Goal: Complete application form

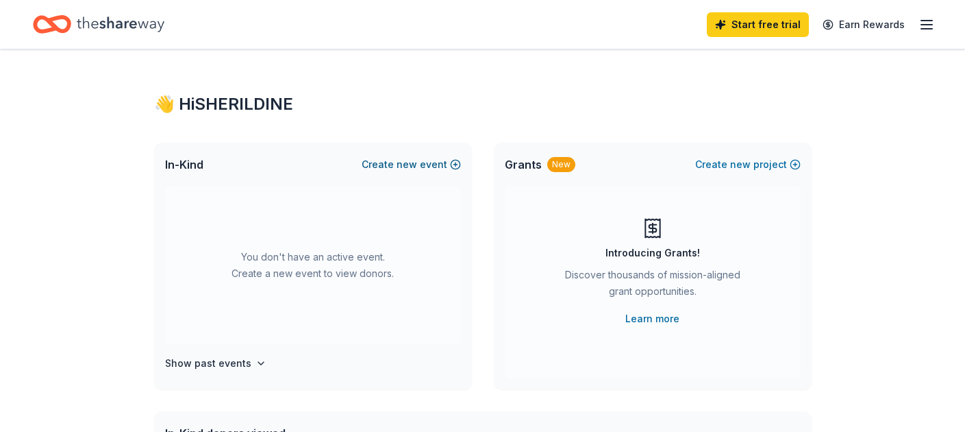
click at [417, 165] on span "new" at bounding box center [407, 164] width 21 height 16
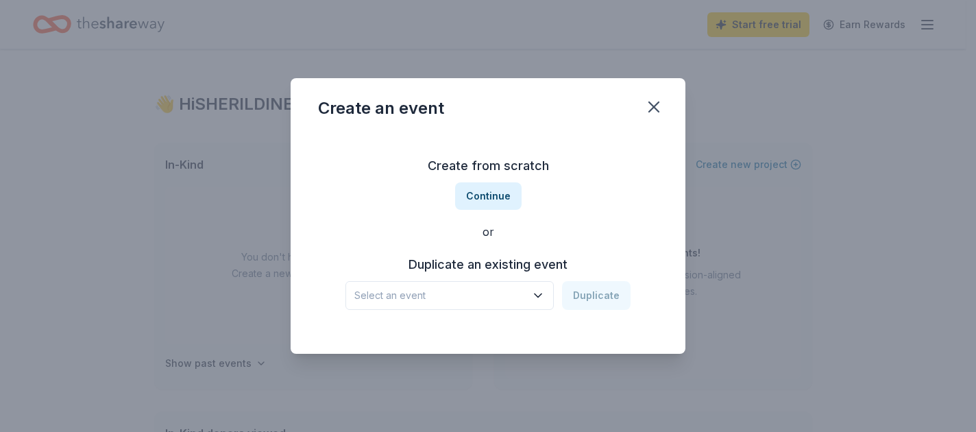
click at [541, 291] on icon "button" at bounding box center [538, 295] width 14 height 14
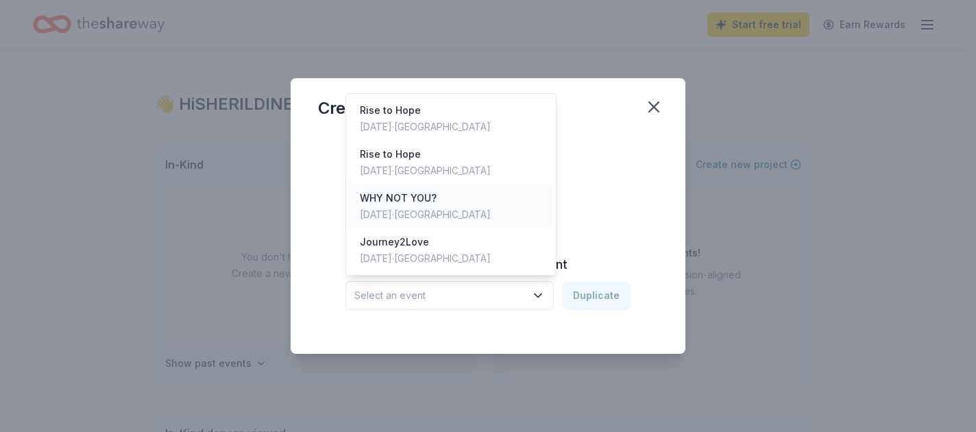
click at [434, 195] on div "WHY NOT YOU?" at bounding box center [425, 198] width 131 height 16
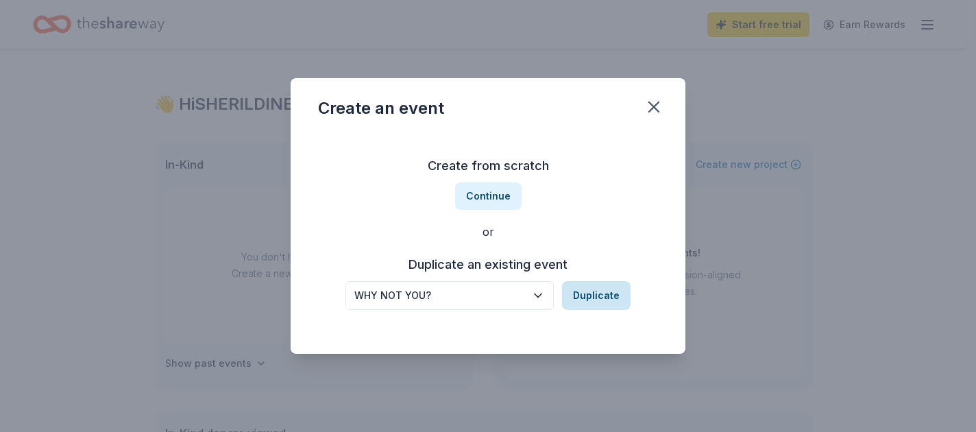
click at [616, 297] on button "Duplicate" at bounding box center [596, 295] width 69 height 29
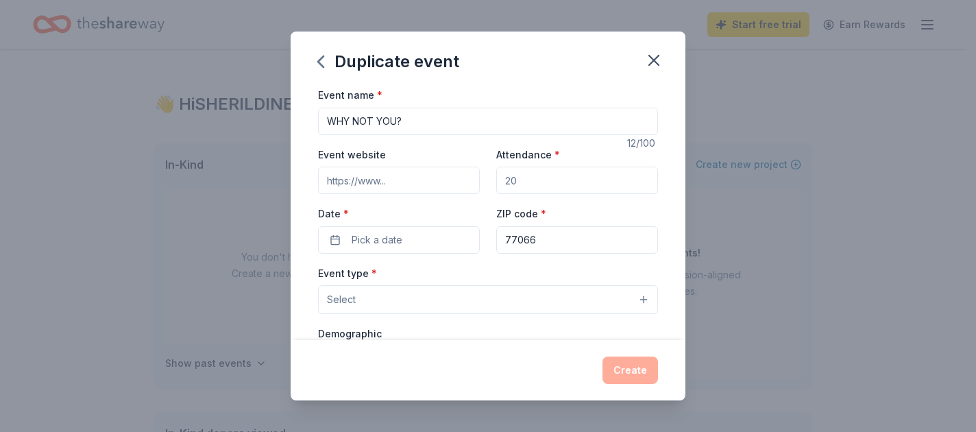
click at [399, 172] on input "Event website" at bounding box center [399, 180] width 162 height 27
type input "[DOMAIN_NAME]"
click at [543, 186] on input "Attendance *" at bounding box center [577, 180] width 162 height 27
type input "30"
click at [406, 248] on button "Pick a date" at bounding box center [399, 239] width 162 height 27
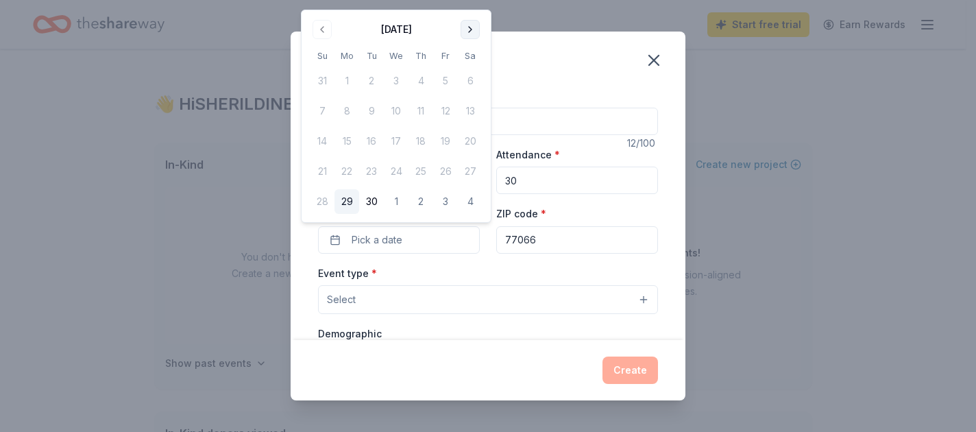
click at [470, 35] on button "Go to next month" at bounding box center [469, 29] width 19 height 19
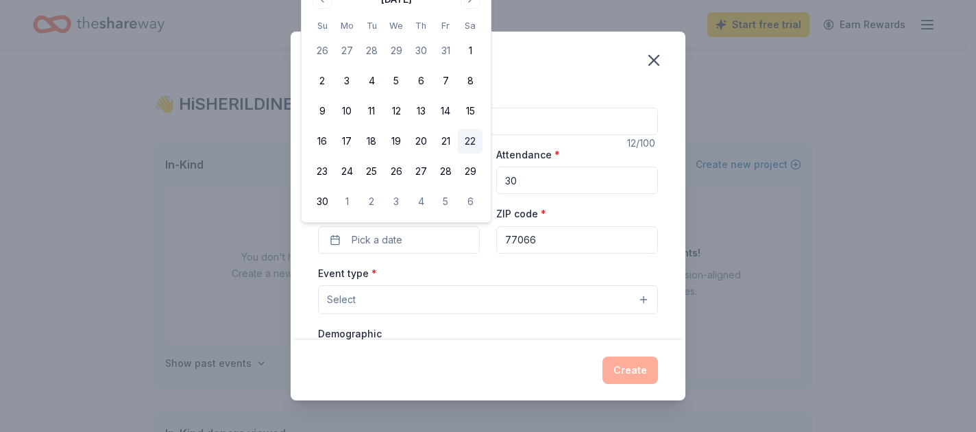
click at [468, 143] on button "22" at bounding box center [470, 141] width 25 height 25
click at [583, 84] on div "Duplicate event" at bounding box center [488, 59] width 395 height 55
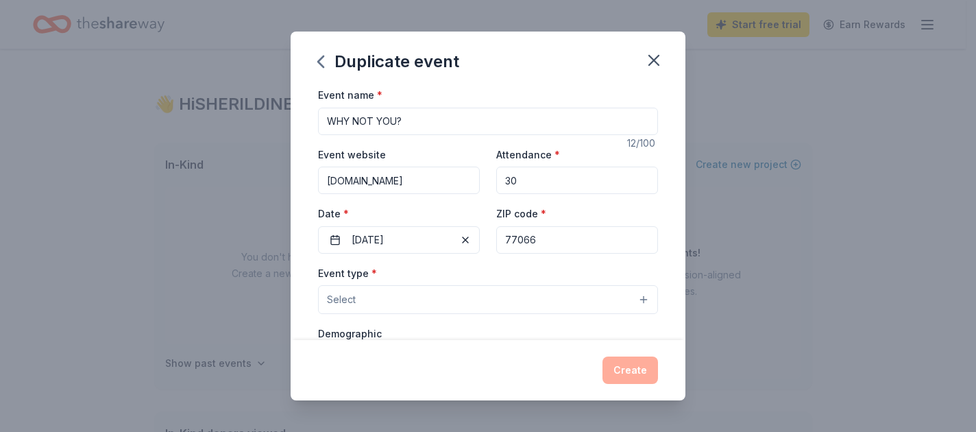
click at [476, 306] on button "Select" at bounding box center [488, 299] width 340 height 29
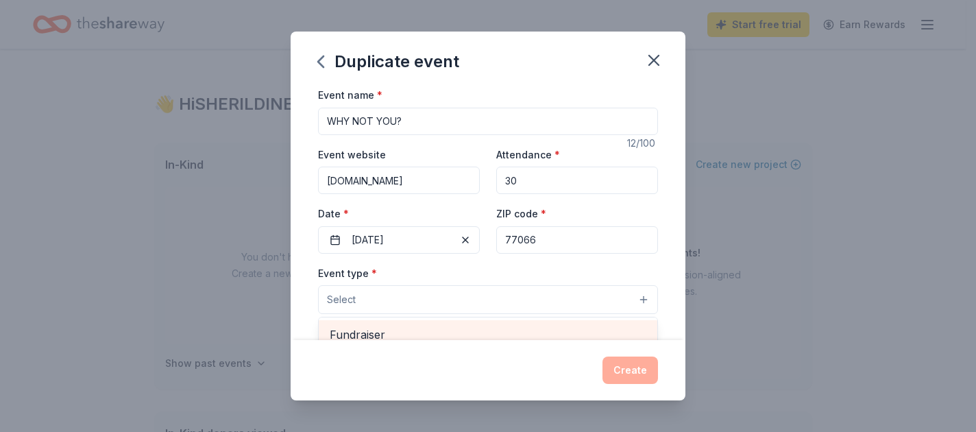
click at [463, 330] on span "Fundraiser" at bounding box center [488, 334] width 317 height 18
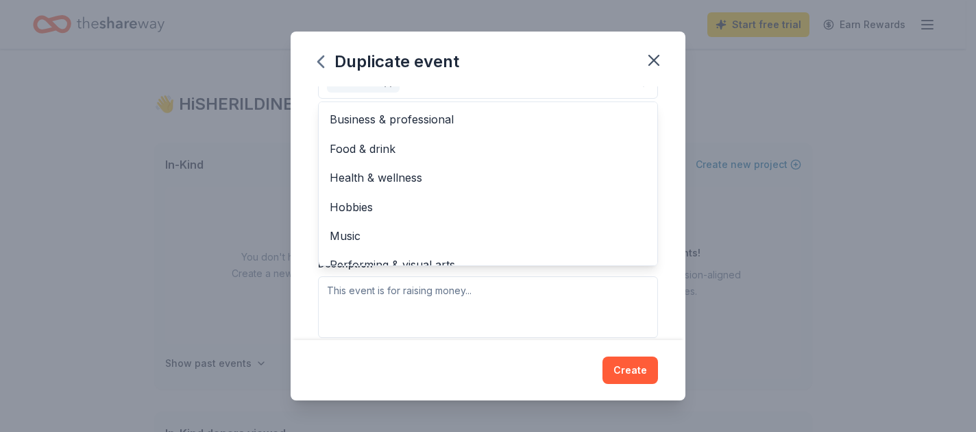
click at [488, 321] on div "Event type * Fundraiser Business & professional Food & drink Health & wellness …" at bounding box center [488, 193] width 340 height 290
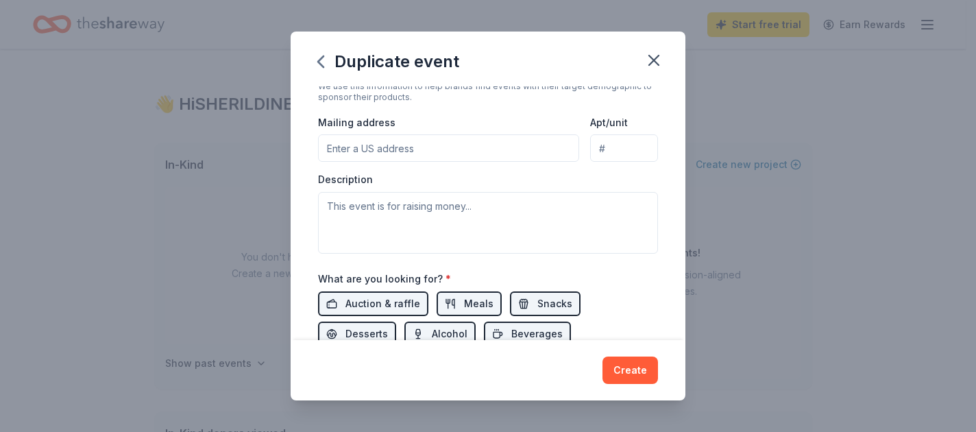
scroll to position [336, 0]
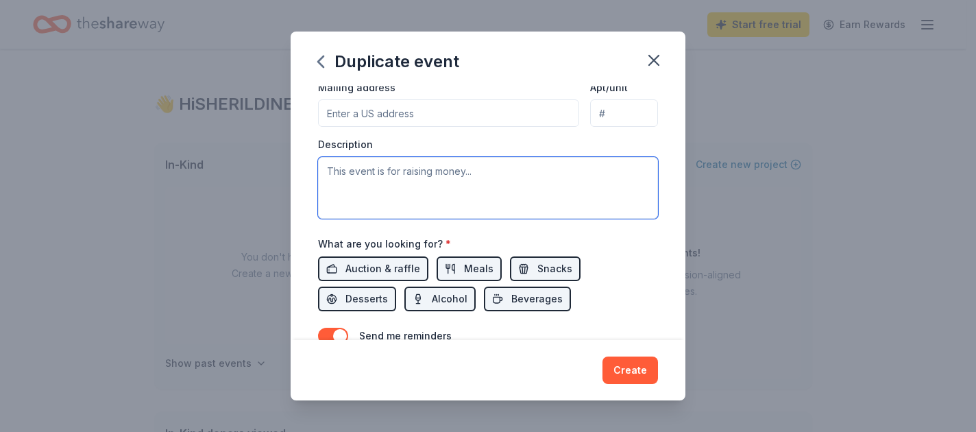
click at [400, 178] on textarea at bounding box center [488, 188] width 340 height 62
type textarea "This event is to raise money and bring awareness."
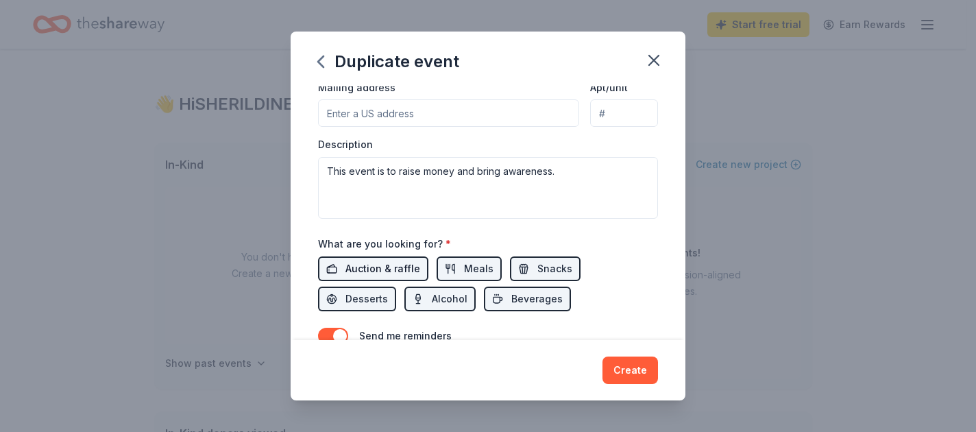
click at [378, 263] on span "Auction & raffle" at bounding box center [382, 268] width 75 height 16
click at [467, 269] on span "Meals" at bounding box center [478, 268] width 29 height 16
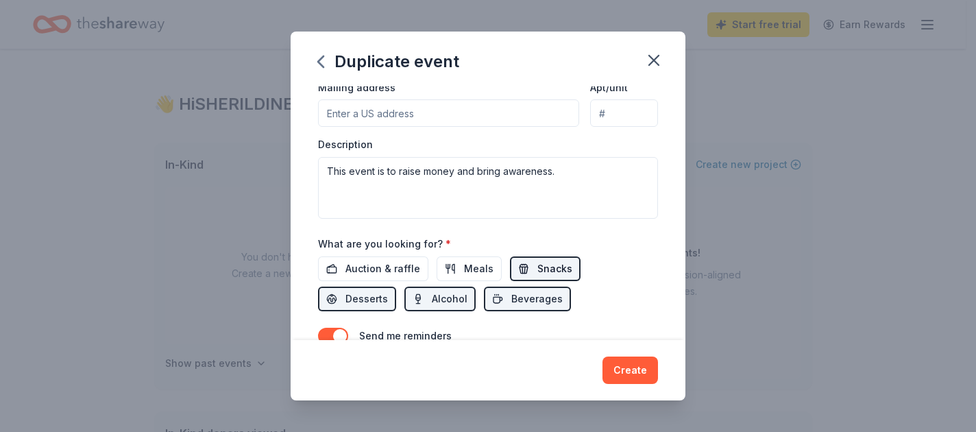
click at [541, 271] on span "Snacks" at bounding box center [554, 268] width 35 height 16
click at [524, 299] on span "Beverages" at bounding box center [536, 299] width 51 height 16
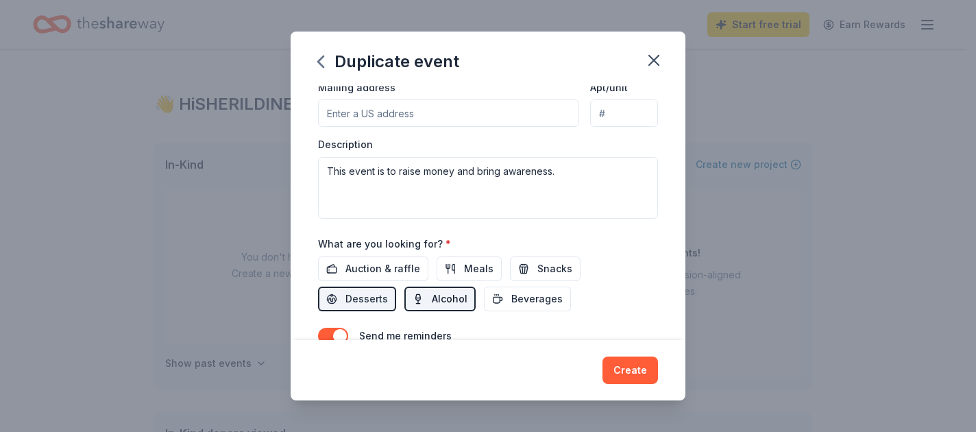
click at [441, 305] on span "Alcohol" at bounding box center [450, 299] width 36 height 16
click at [355, 303] on span "Desserts" at bounding box center [366, 299] width 42 height 16
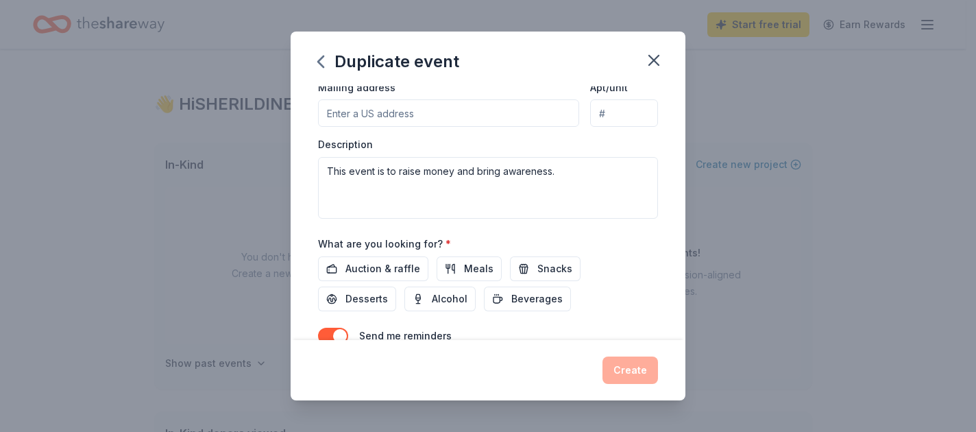
click at [626, 370] on div "Create" at bounding box center [488, 369] width 340 height 27
click at [368, 116] on input "Mailing address" at bounding box center [448, 112] width 261 height 27
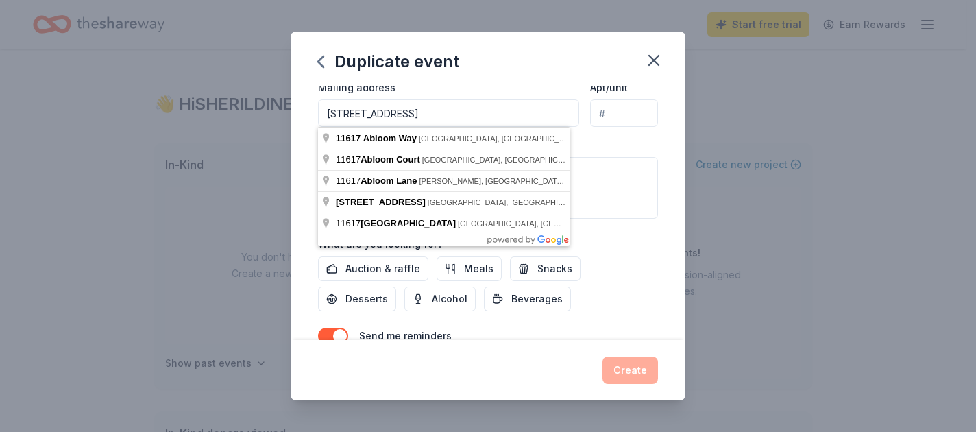
type input "[STREET_ADDRESS]"
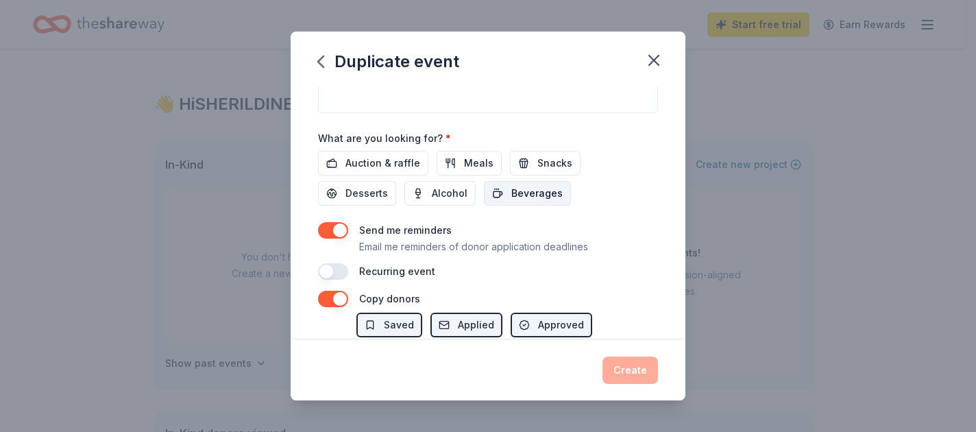
scroll to position [473, 0]
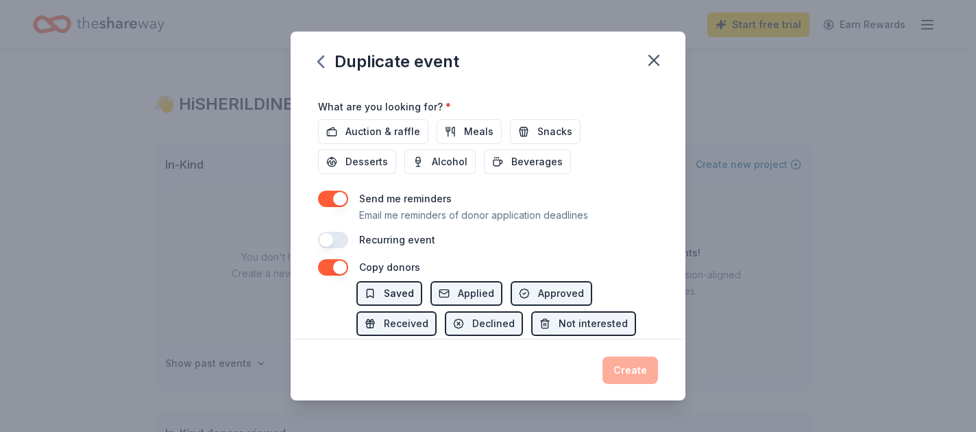
click at [395, 300] on span "Saved" at bounding box center [399, 293] width 30 height 16
click at [395, 294] on span "Saved" at bounding box center [399, 293] width 30 height 16
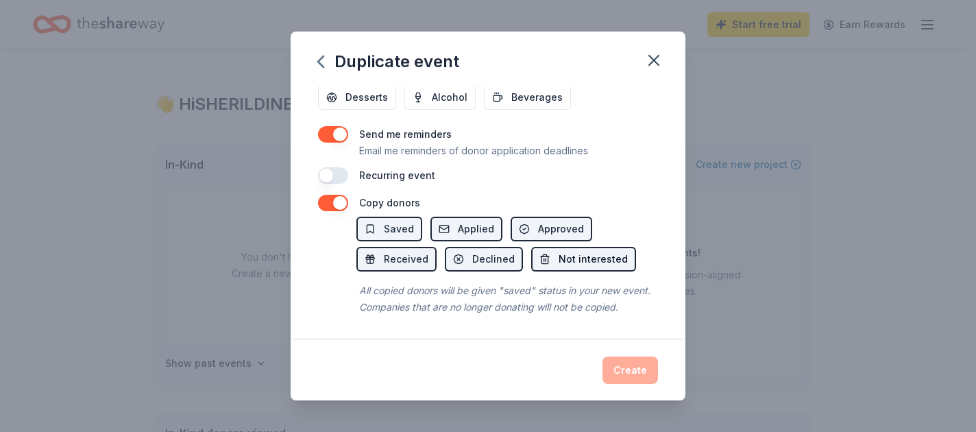
scroll to position [554, 0]
click at [380, 247] on button "Received" at bounding box center [396, 259] width 80 height 25
click at [397, 221] on span "Saved" at bounding box center [399, 229] width 30 height 16
click at [468, 221] on span "Applied" at bounding box center [476, 229] width 36 height 16
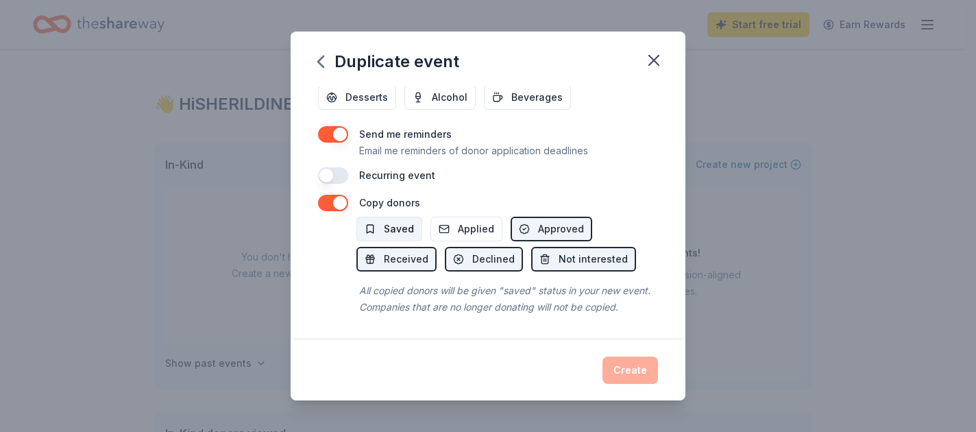
click at [397, 221] on span "Saved" at bounding box center [399, 229] width 30 height 16
click at [470, 221] on span "Applied" at bounding box center [476, 229] width 36 height 16
click at [596, 251] on span "Not interested" at bounding box center [592, 259] width 69 height 16
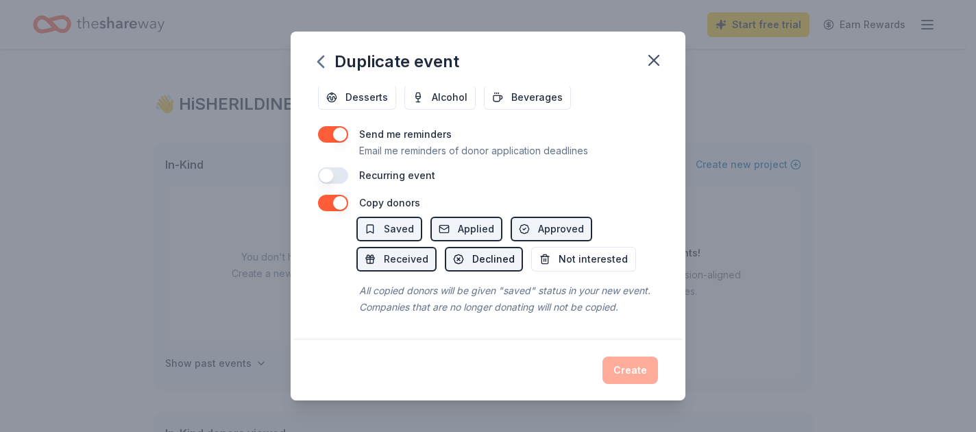
click at [477, 251] on span "Declined" at bounding box center [493, 259] width 42 height 16
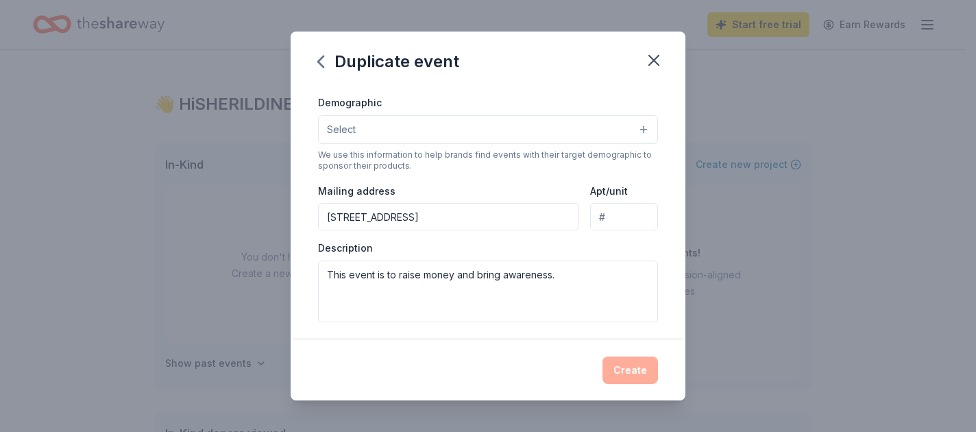
scroll to position [143, 0]
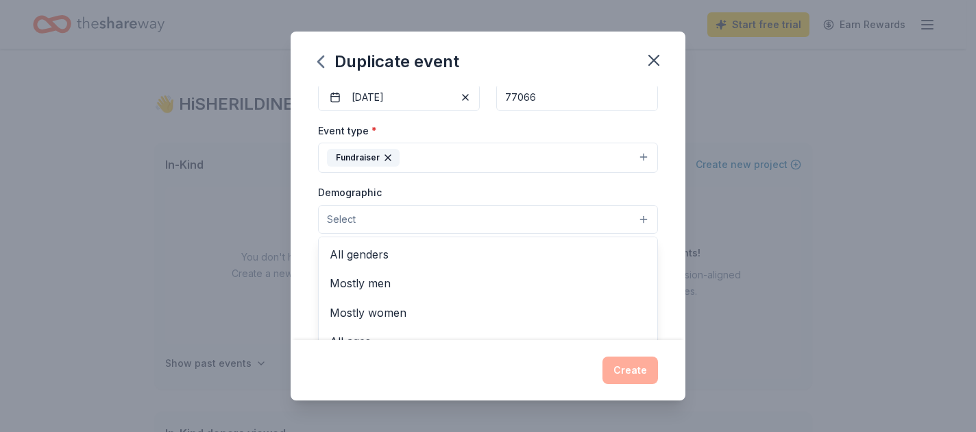
click at [482, 226] on button "Select" at bounding box center [488, 219] width 340 height 29
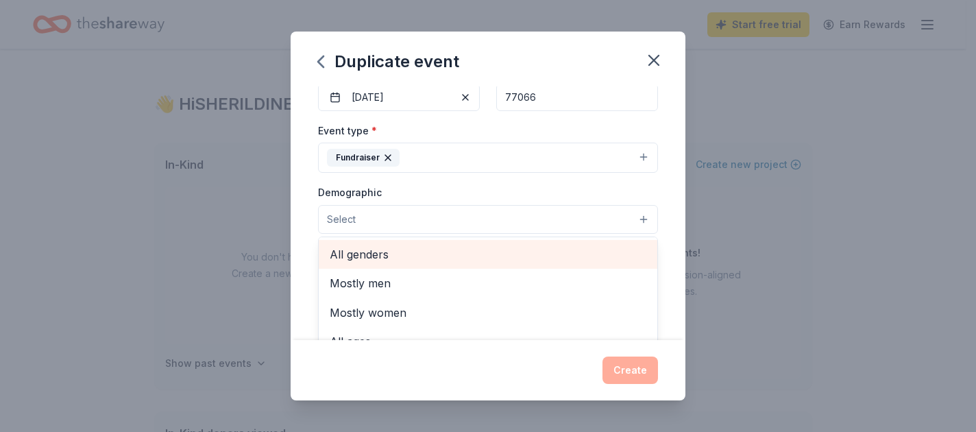
click at [469, 258] on span "All genders" at bounding box center [488, 254] width 317 height 18
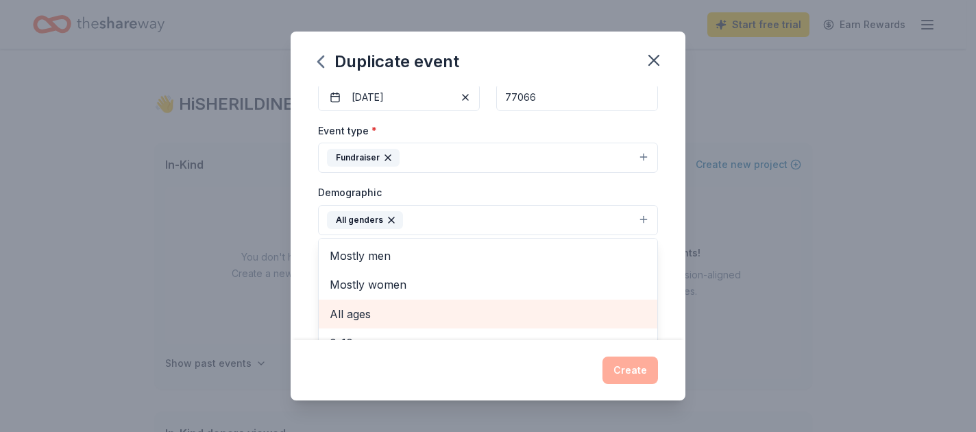
click at [417, 309] on span "All ages" at bounding box center [488, 314] width 317 height 18
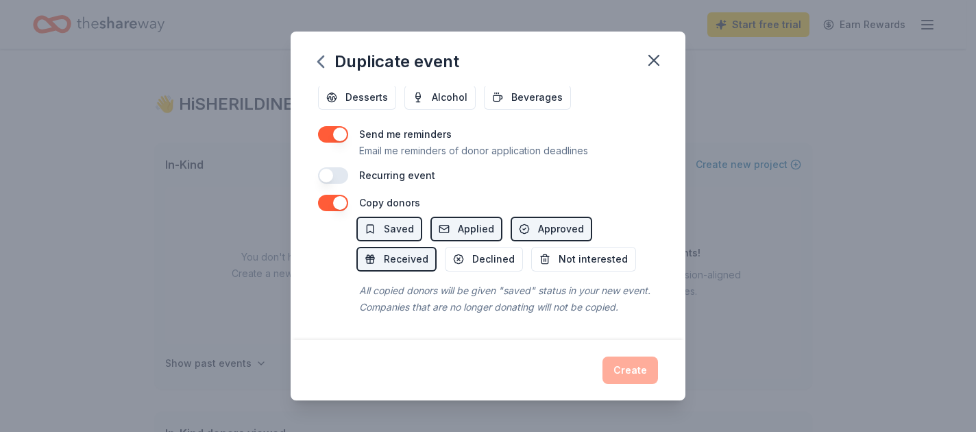
scroll to position [555, 0]
click at [626, 375] on div "Duplicate event Event name * WHY NOT YOU? 12 /100 Event website [DOMAIN_NAME] A…" at bounding box center [488, 216] width 395 height 369
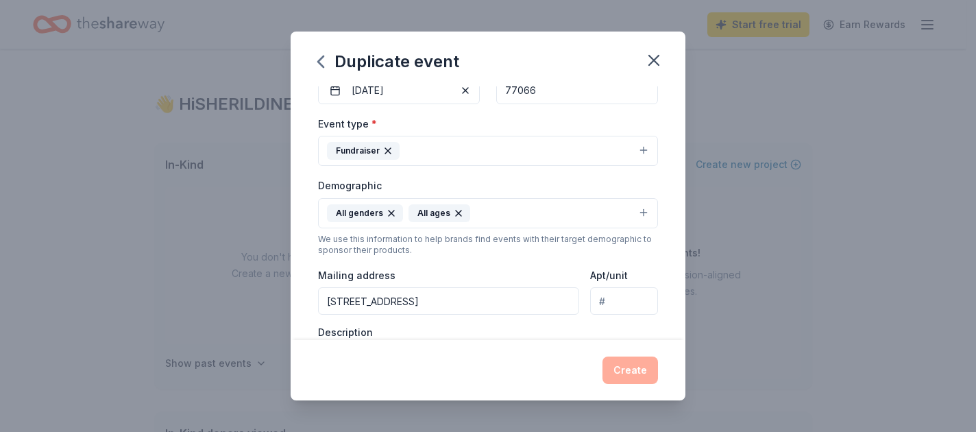
click at [626, 375] on div "Create" at bounding box center [488, 369] width 340 height 27
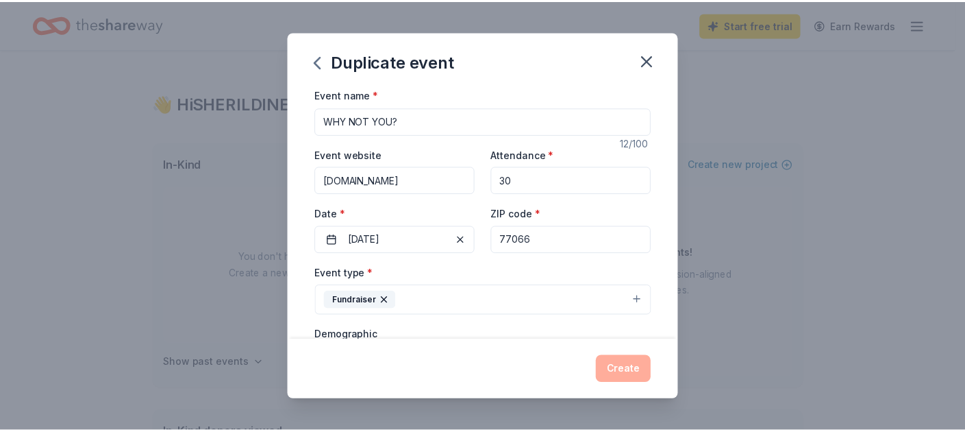
scroll to position [343, 0]
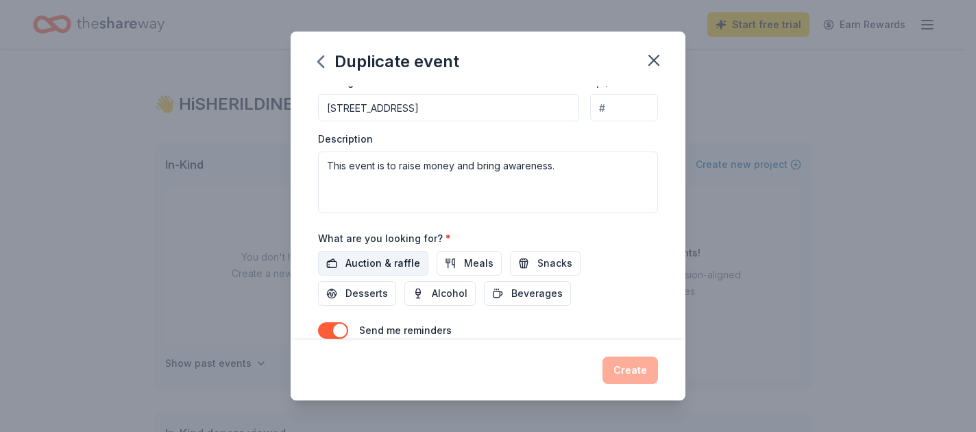
click at [352, 262] on span "Auction & raffle" at bounding box center [382, 263] width 75 height 16
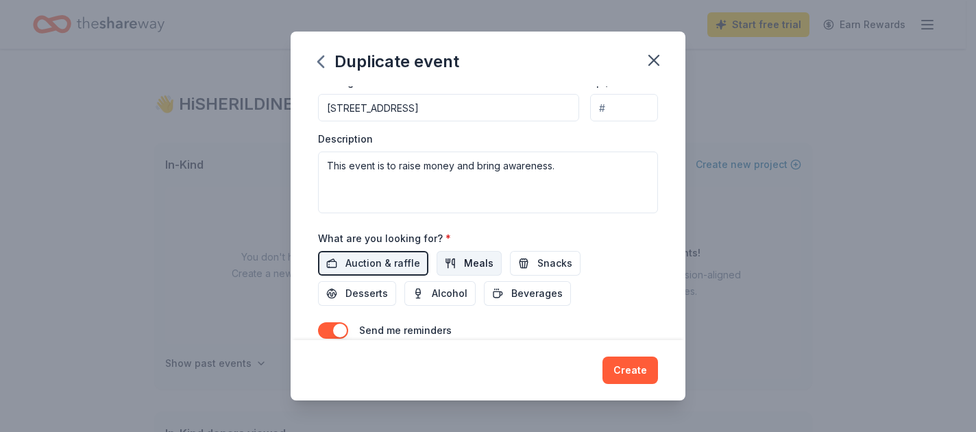
click at [475, 269] on span "Meals" at bounding box center [478, 263] width 29 height 16
click at [545, 268] on span "Snacks" at bounding box center [554, 263] width 35 height 16
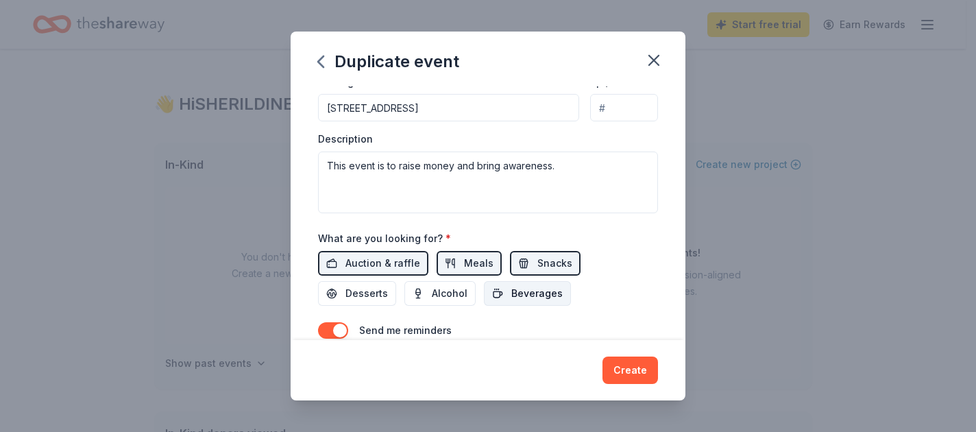
click at [522, 300] on span "Beverages" at bounding box center [536, 293] width 51 height 16
click at [432, 295] on span "Alcohol" at bounding box center [450, 293] width 36 height 16
click at [352, 291] on span "Desserts" at bounding box center [366, 293] width 42 height 16
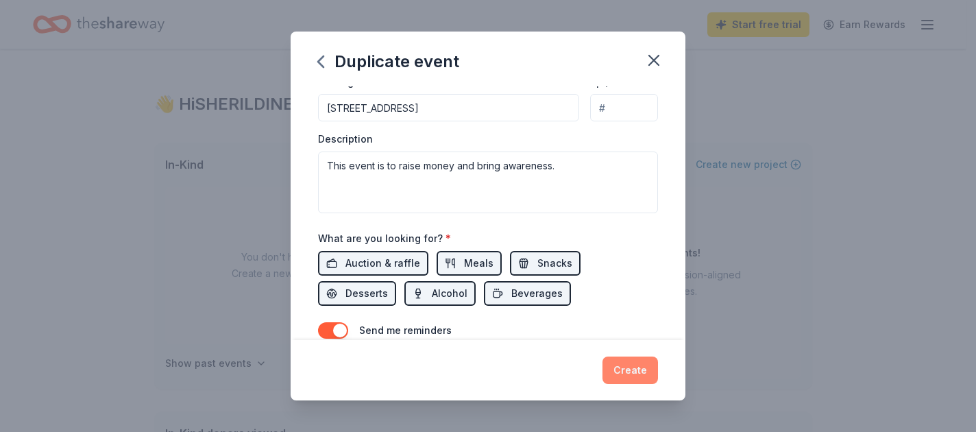
click at [639, 372] on button "Create" at bounding box center [630, 369] width 56 height 27
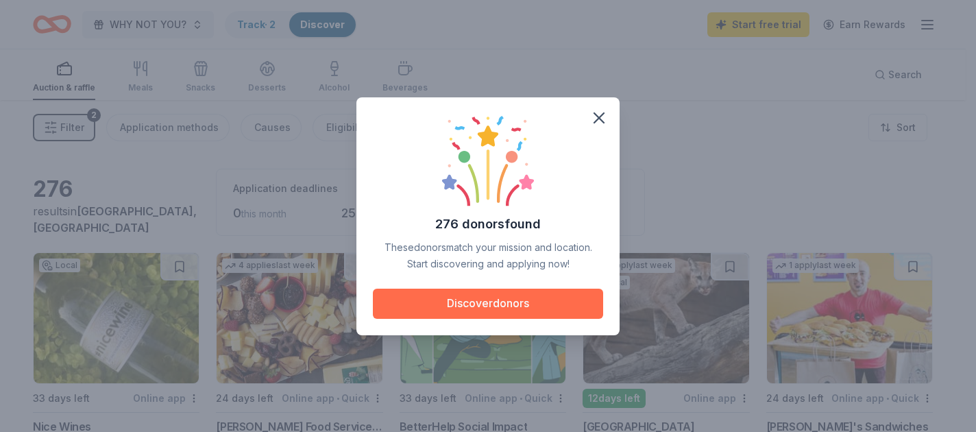
click at [445, 307] on button "Discover donors" at bounding box center [488, 303] width 230 height 30
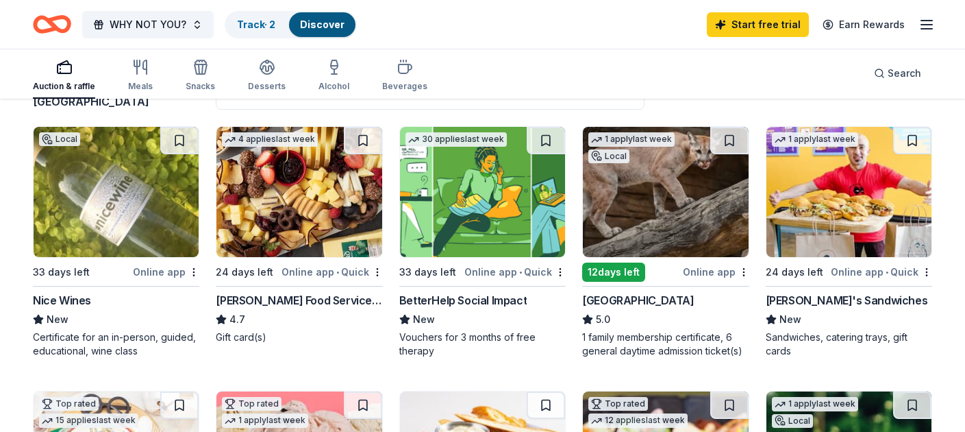
scroll to position [137, 0]
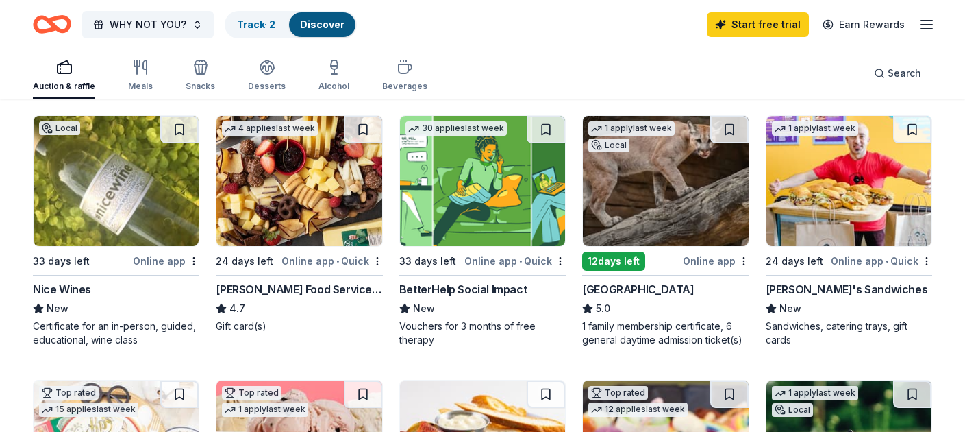
click at [473, 285] on div "BetterHelp Social Impact" at bounding box center [462, 289] width 127 height 16
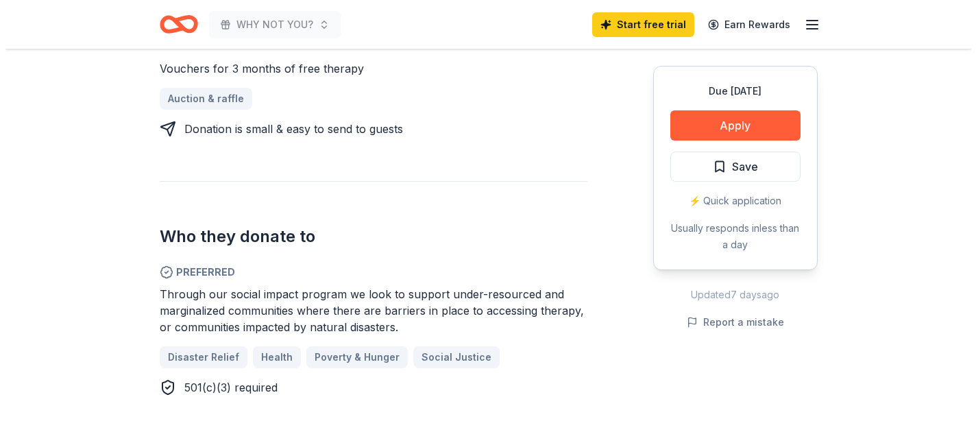
scroll to position [685, 0]
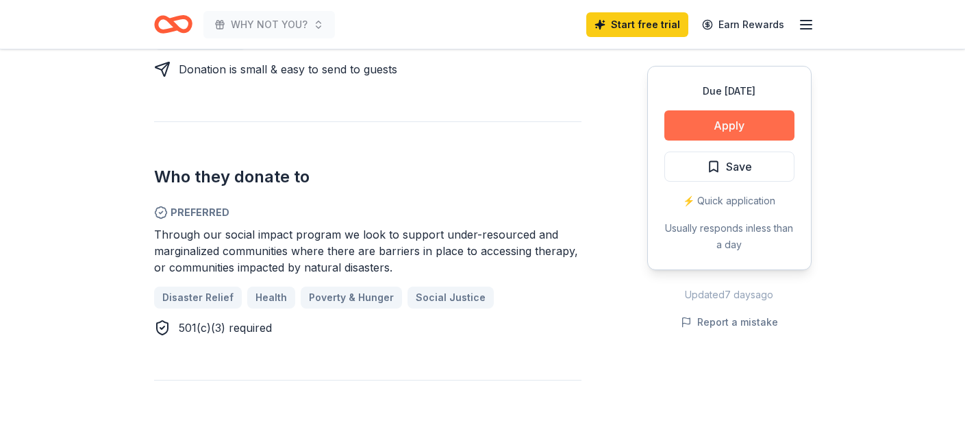
click at [691, 123] on button "Apply" at bounding box center [730, 125] width 130 height 30
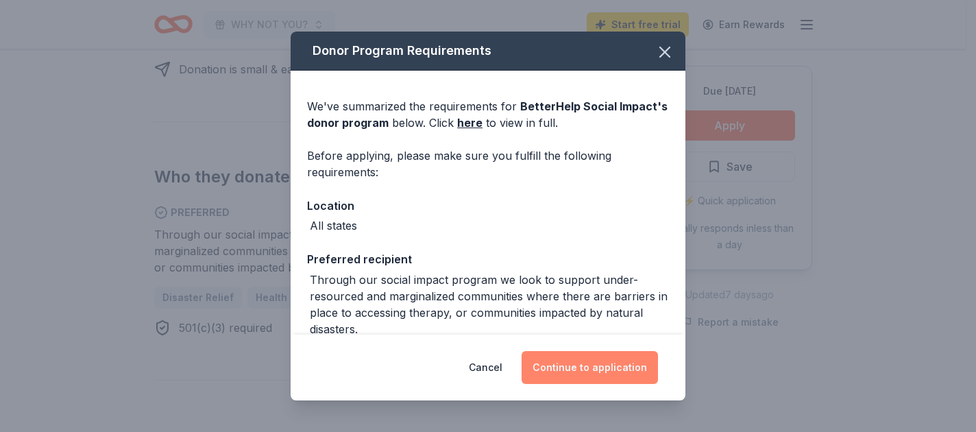
click at [574, 369] on button "Continue to application" at bounding box center [589, 367] width 136 height 33
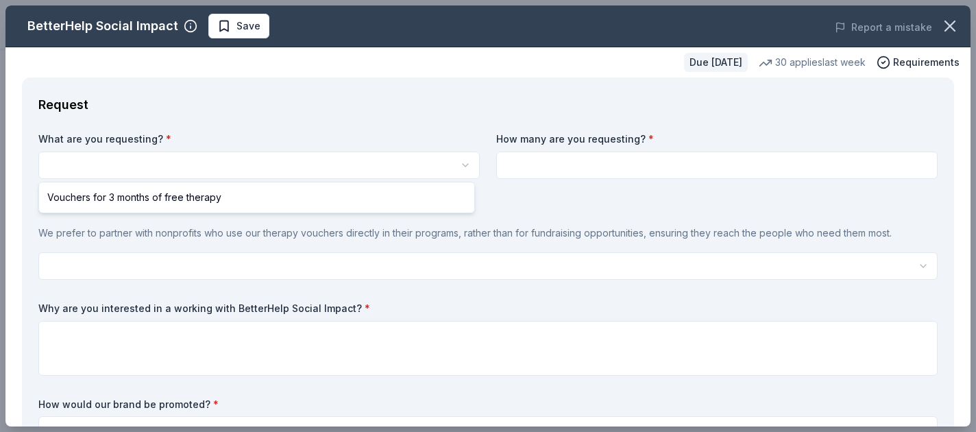
scroll to position [0, 0]
click at [294, 169] on html "WHY NOT YOU? Save Apply Due in 33 days Share BetterHelp Social Impact New 30 ap…" at bounding box center [488, 216] width 976 height 432
select select "Vouchers for 3 months of free therapy"
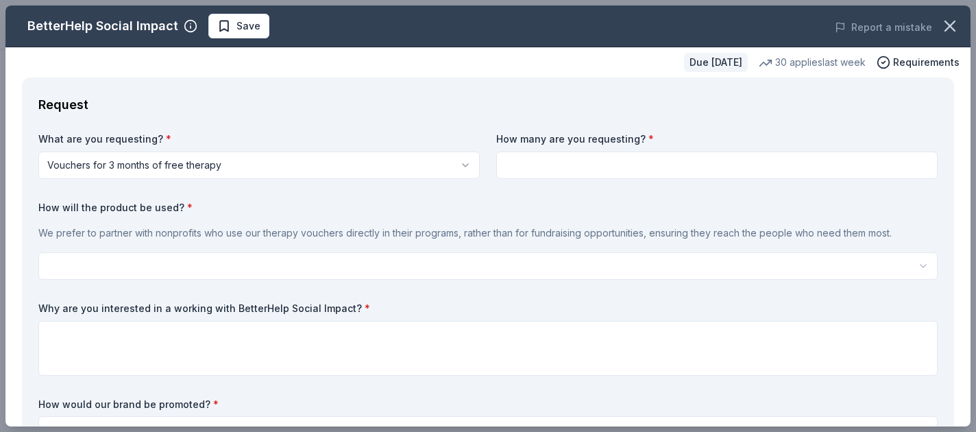
click at [569, 175] on input at bounding box center [716, 164] width 441 height 27
type input "2"
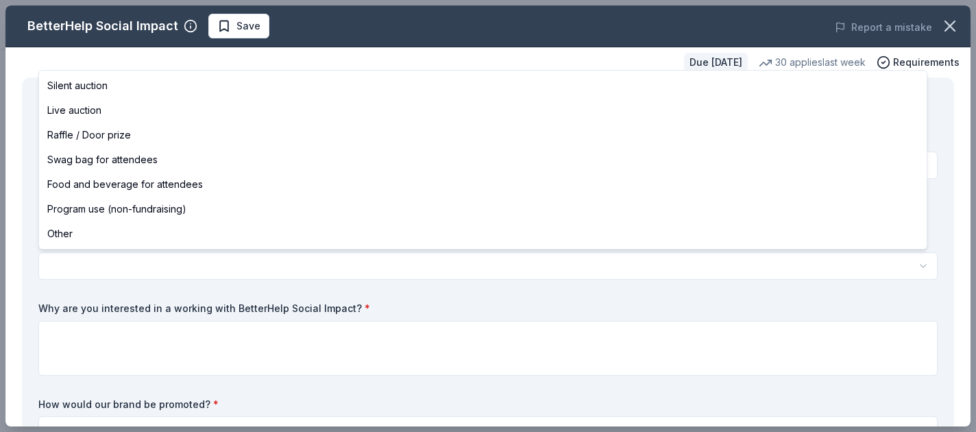
click at [180, 266] on html "WHY NOT YOU? Save Apply Due in 33 days Share BetterHelp Social Impact New 30 ap…" at bounding box center [488, 216] width 976 height 432
select select "liveAuction"
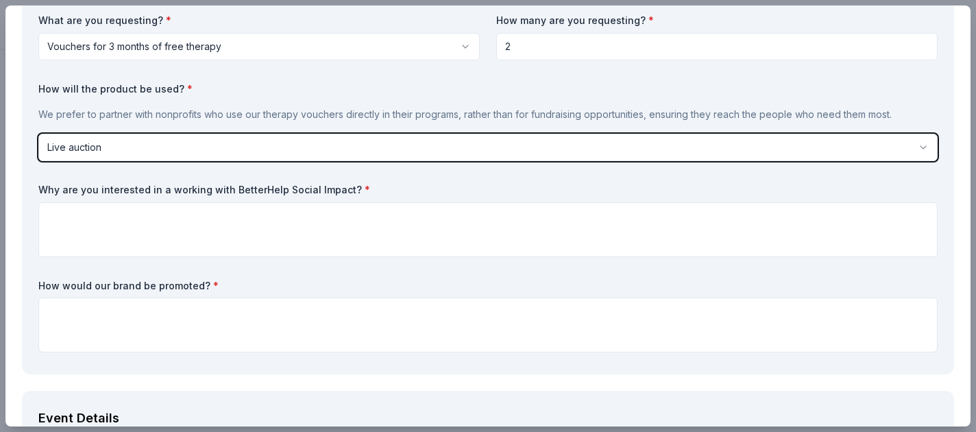
scroll to position [137, 0]
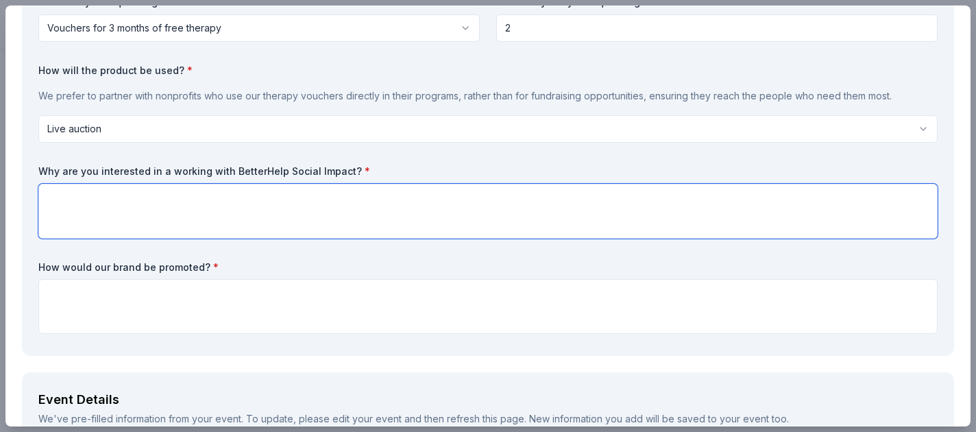
click at [237, 215] on textarea at bounding box center [487, 211] width 899 height 55
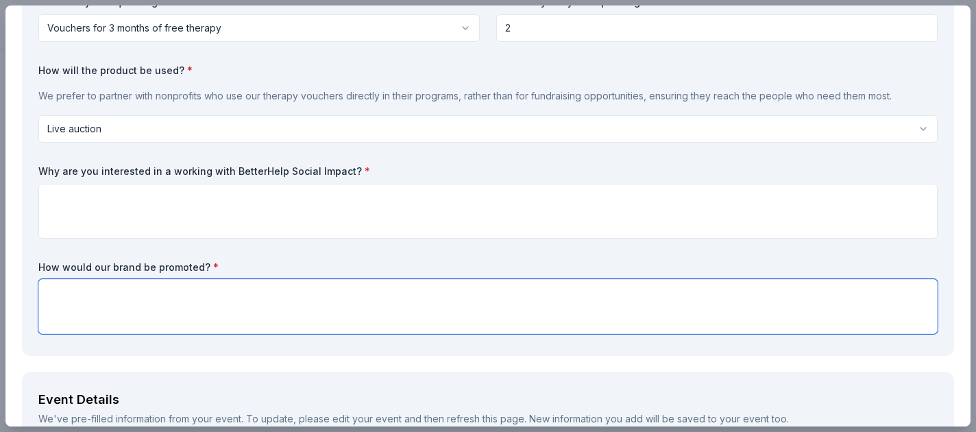
click at [167, 314] on textarea at bounding box center [487, 306] width 899 height 55
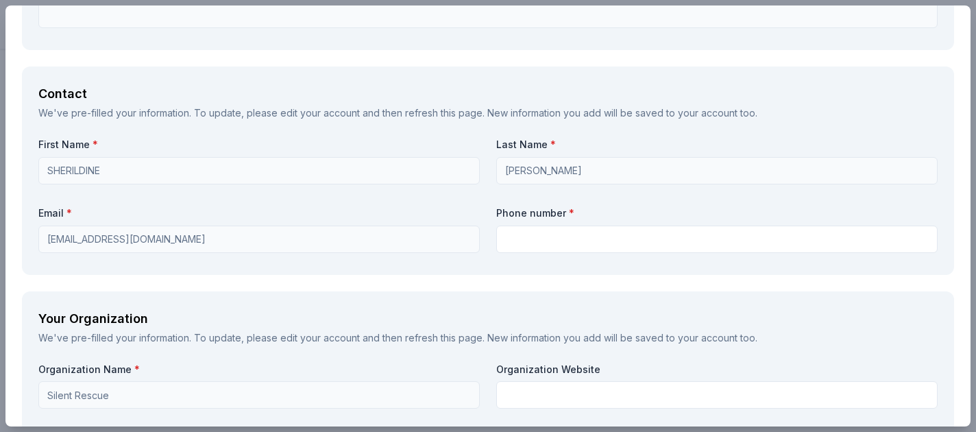
scroll to position [959, 0]
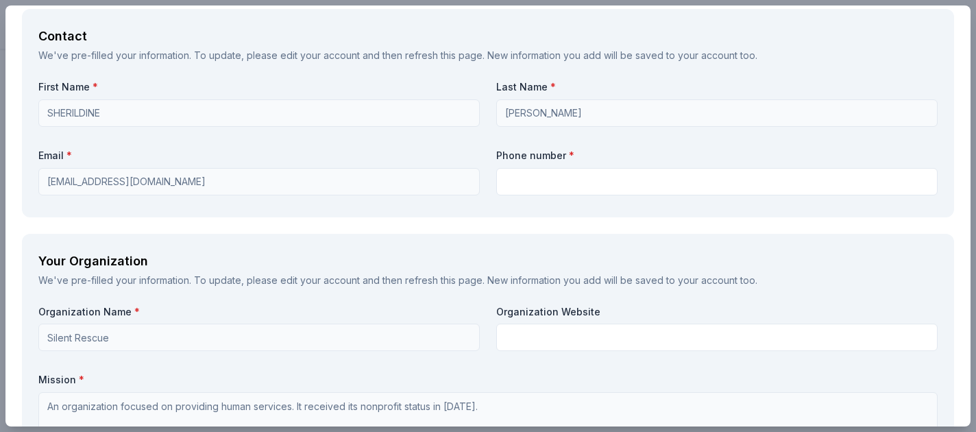
click at [32, 188] on div "Contact We've pre-filled your information. To update, please edit your account …" at bounding box center [488, 113] width 932 height 208
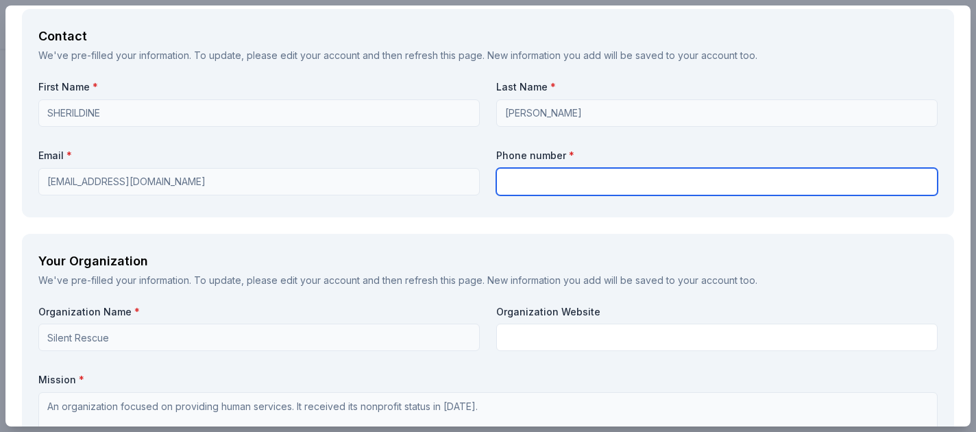
click at [553, 181] on input "text" at bounding box center [716, 181] width 441 height 27
type input "3466078530"
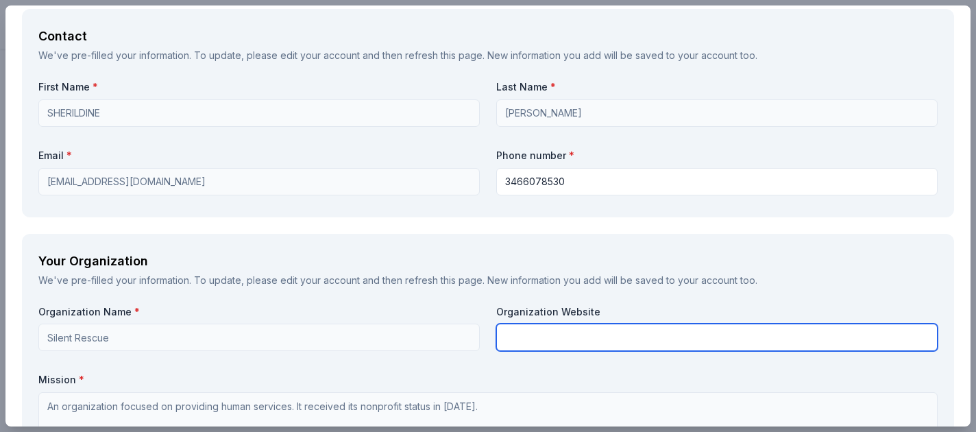
type input "Silent Rescue"
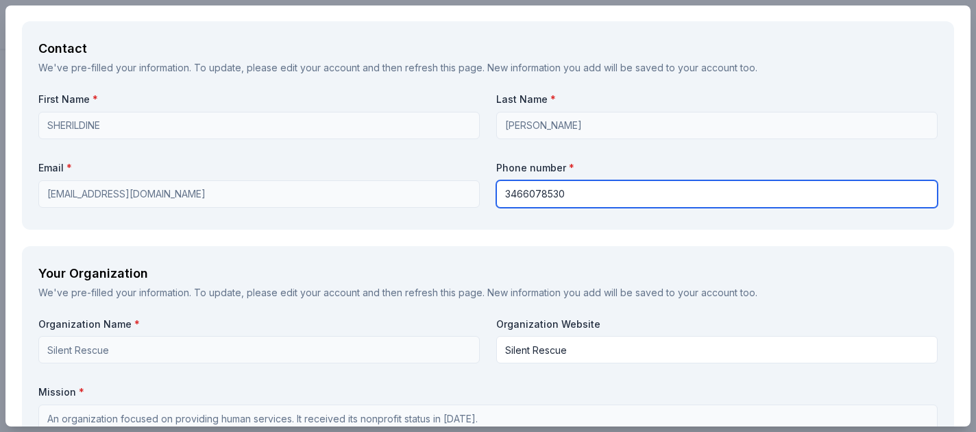
scroll to position [1165, 0]
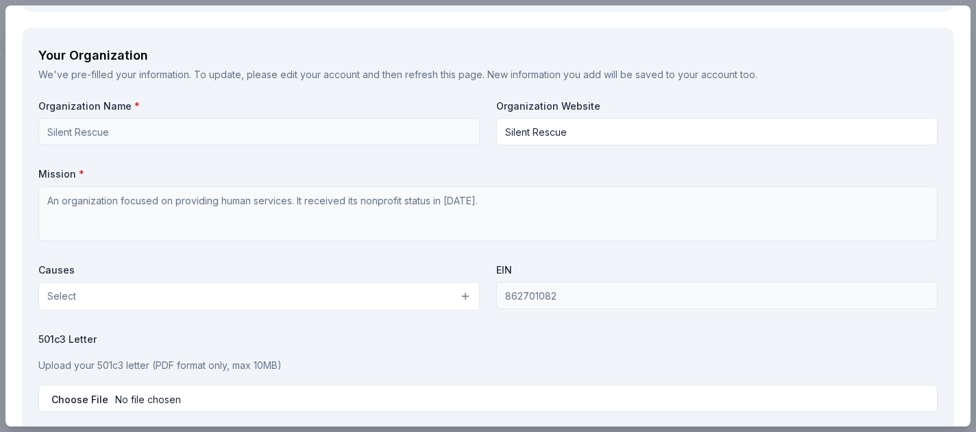
click at [262, 291] on button "Select" at bounding box center [258, 296] width 441 height 29
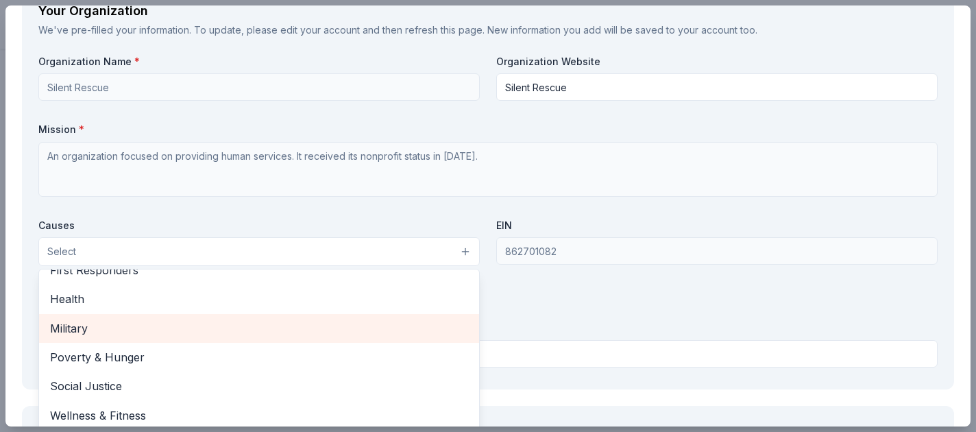
scroll to position [1233, 0]
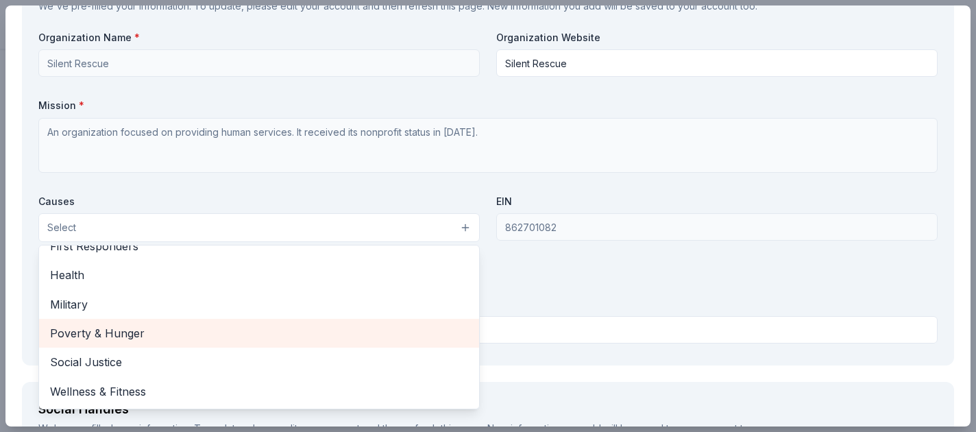
click at [256, 341] on span "Poverty & Hunger" at bounding box center [259, 333] width 418 height 18
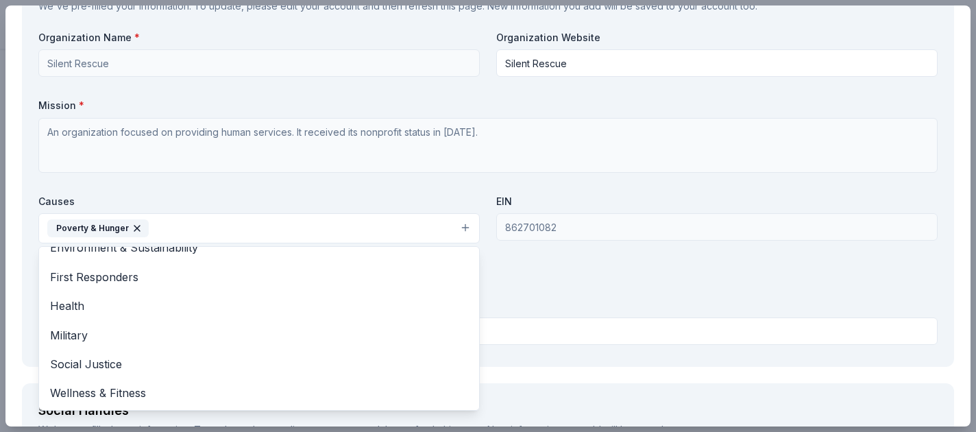
click at [671, 286] on div "Organization Name * Silent Rescue Organization Website Silent Rescue Mission * …" at bounding box center [487, 190] width 899 height 319
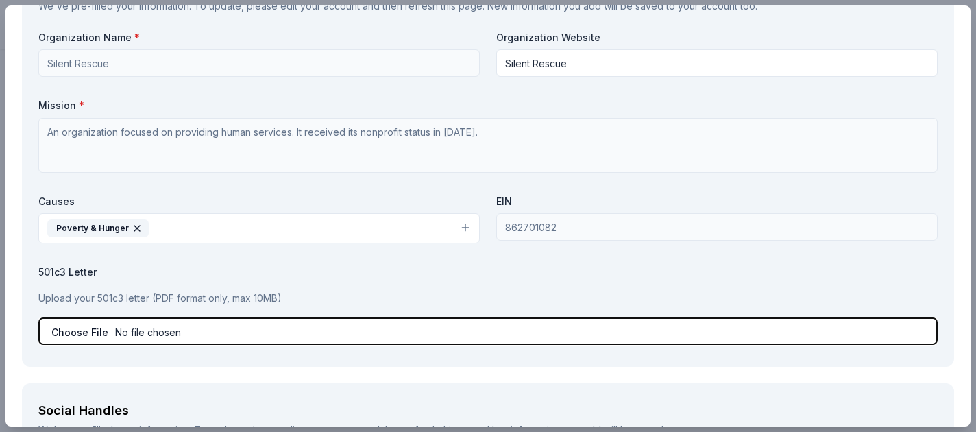
click at [214, 336] on input "file" at bounding box center [487, 330] width 899 height 27
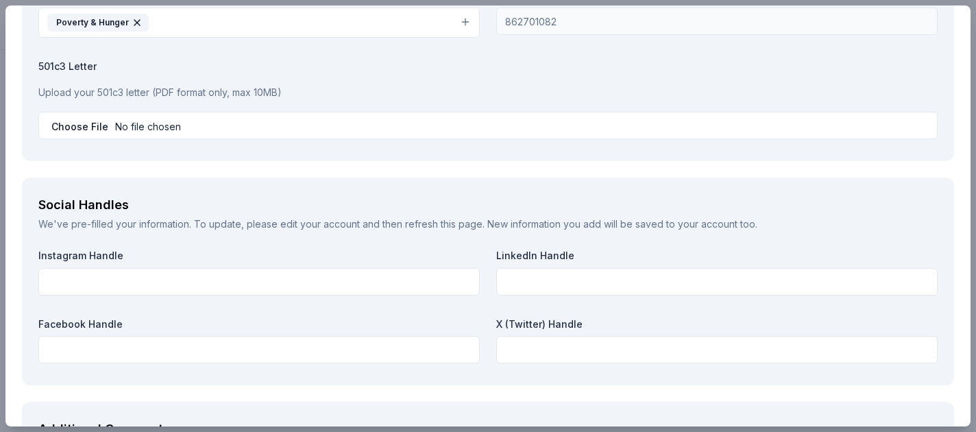
scroll to position [1636, 0]
